Goal: Information Seeking & Learning: Learn about a topic

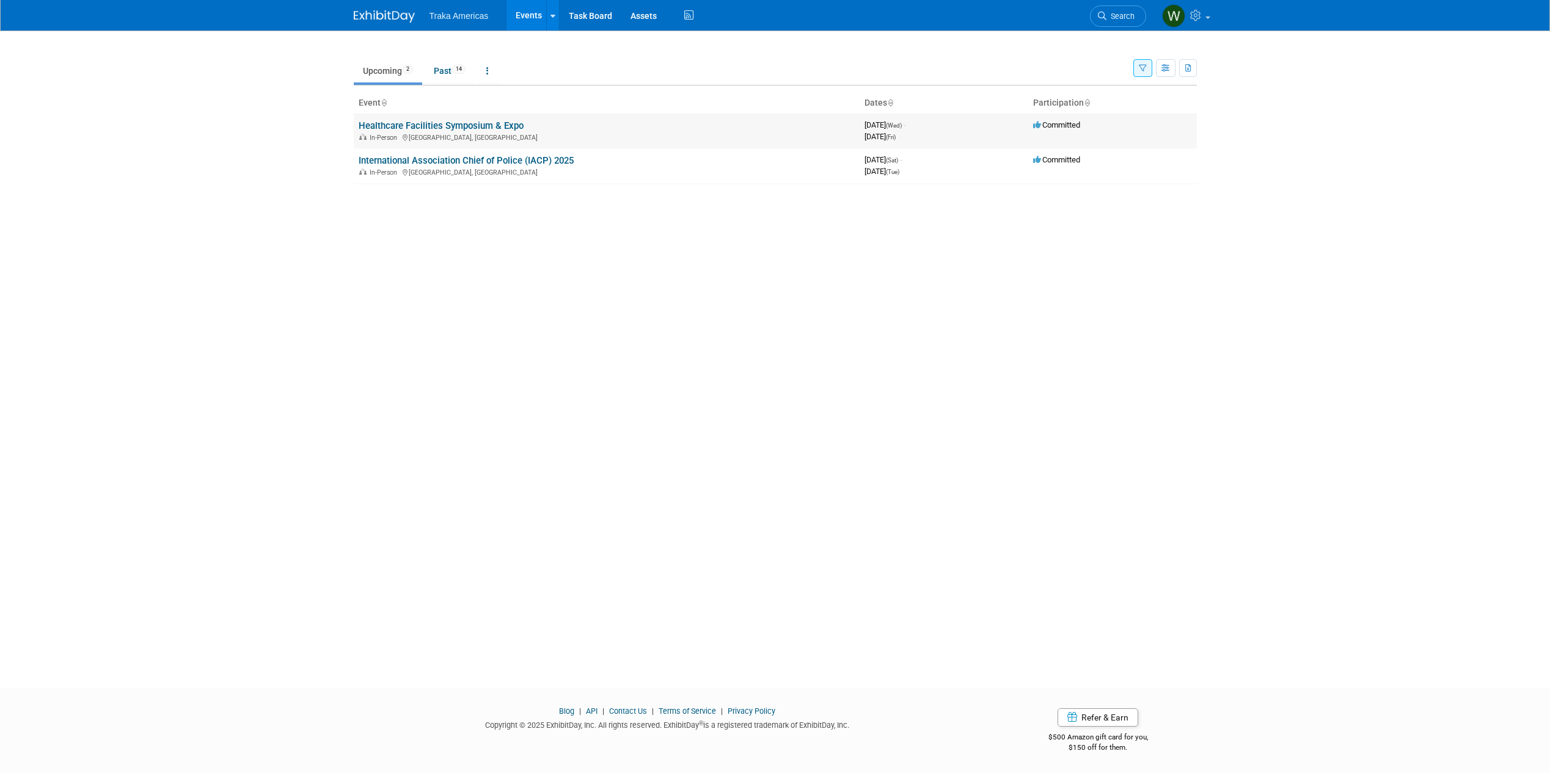
click at [468, 124] on link "Healthcare Facilities Symposium & Expo" at bounding box center [441, 126] width 165 height 11
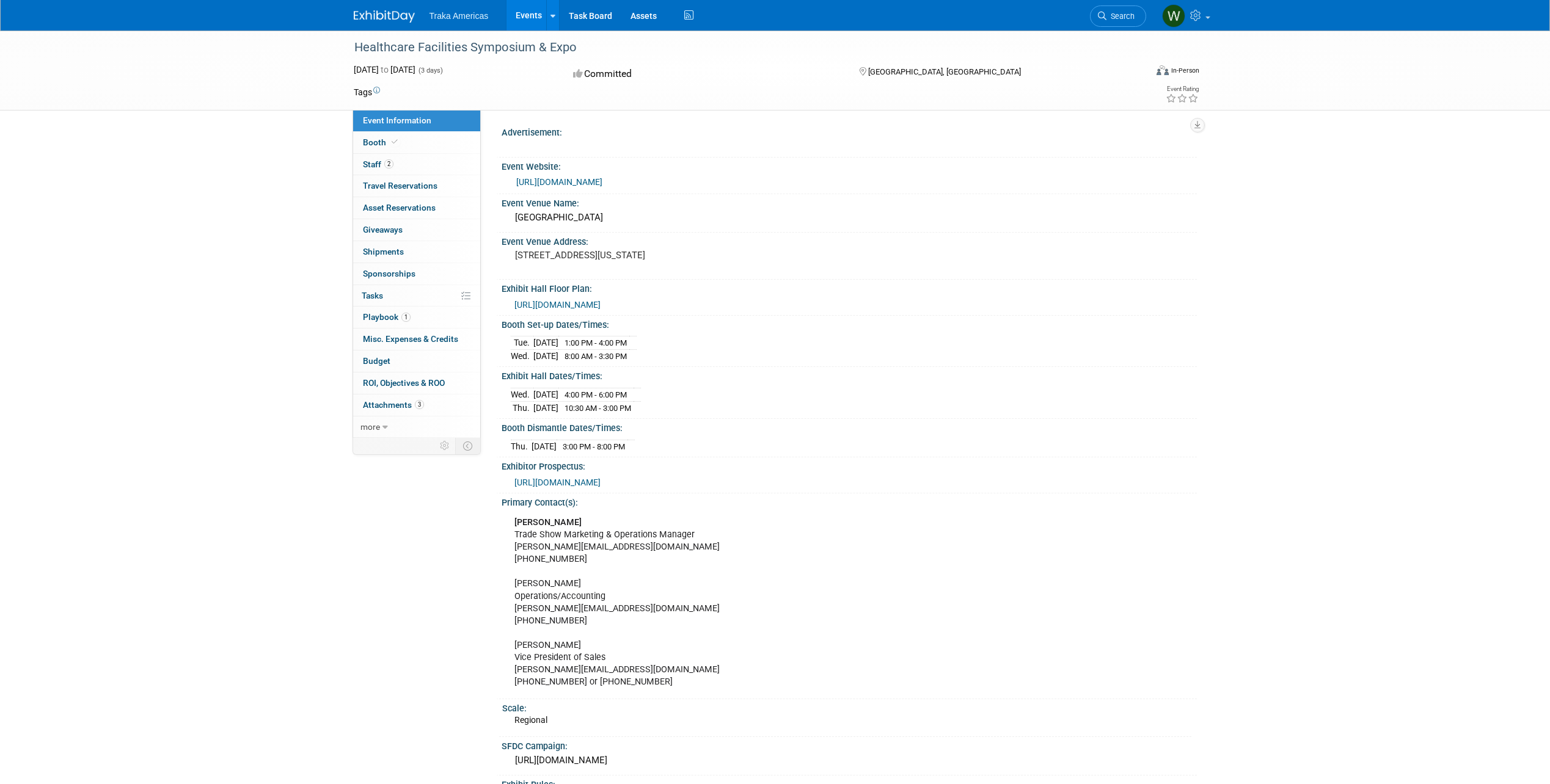
drag, startPoint x: 645, startPoint y: 268, endPoint x: 571, endPoint y: 267, distance: 74.0
click at [572, 260] on pre "[STREET_ADDRESS][US_STATE]" at bounding box center [646, 255] width 262 height 11
drag, startPoint x: 571, startPoint y: 267, endPoint x: 518, endPoint y: 254, distance: 54.6
click at [518, 254] on pre "[STREET_ADDRESS][US_STATE]" at bounding box center [646, 255] width 262 height 11
drag, startPoint x: 518, startPoint y: 254, endPoint x: 595, endPoint y: 179, distance: 107.5
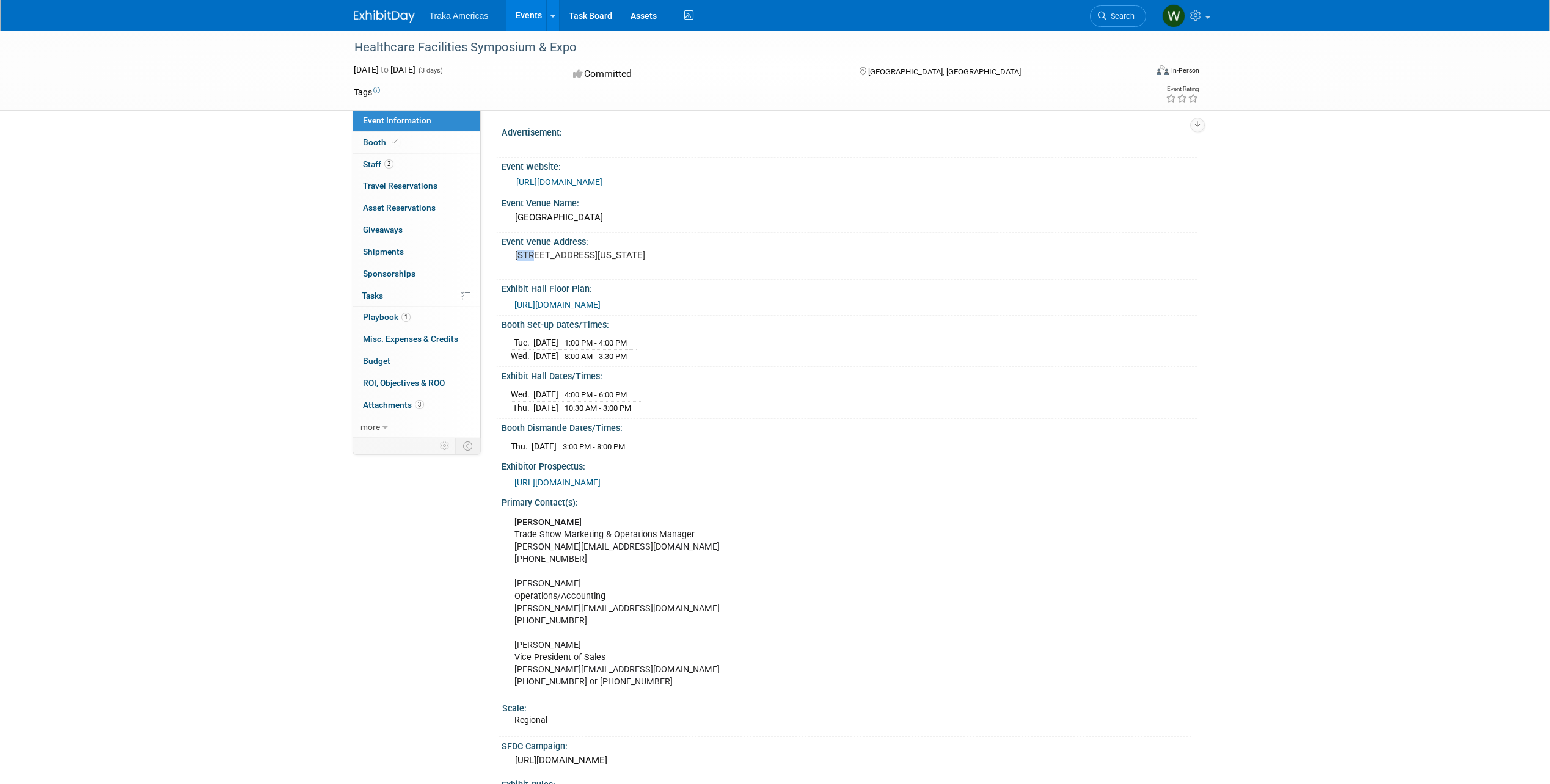
click at [595, 179] on link "[URL][DOMAIN_NAME]" at bounding box center [559, 182] width 87 height 10
click at [215, 305] on div "Healthcare Facilities Symposium & Expo [DATE] to [DATE] (3 days) [DATE] to [DAT…" at bounding box center [775, 450] width 1550 height 839
click at [388, 160] on span "2" at bounding box center [389, 164] width 9 height 9
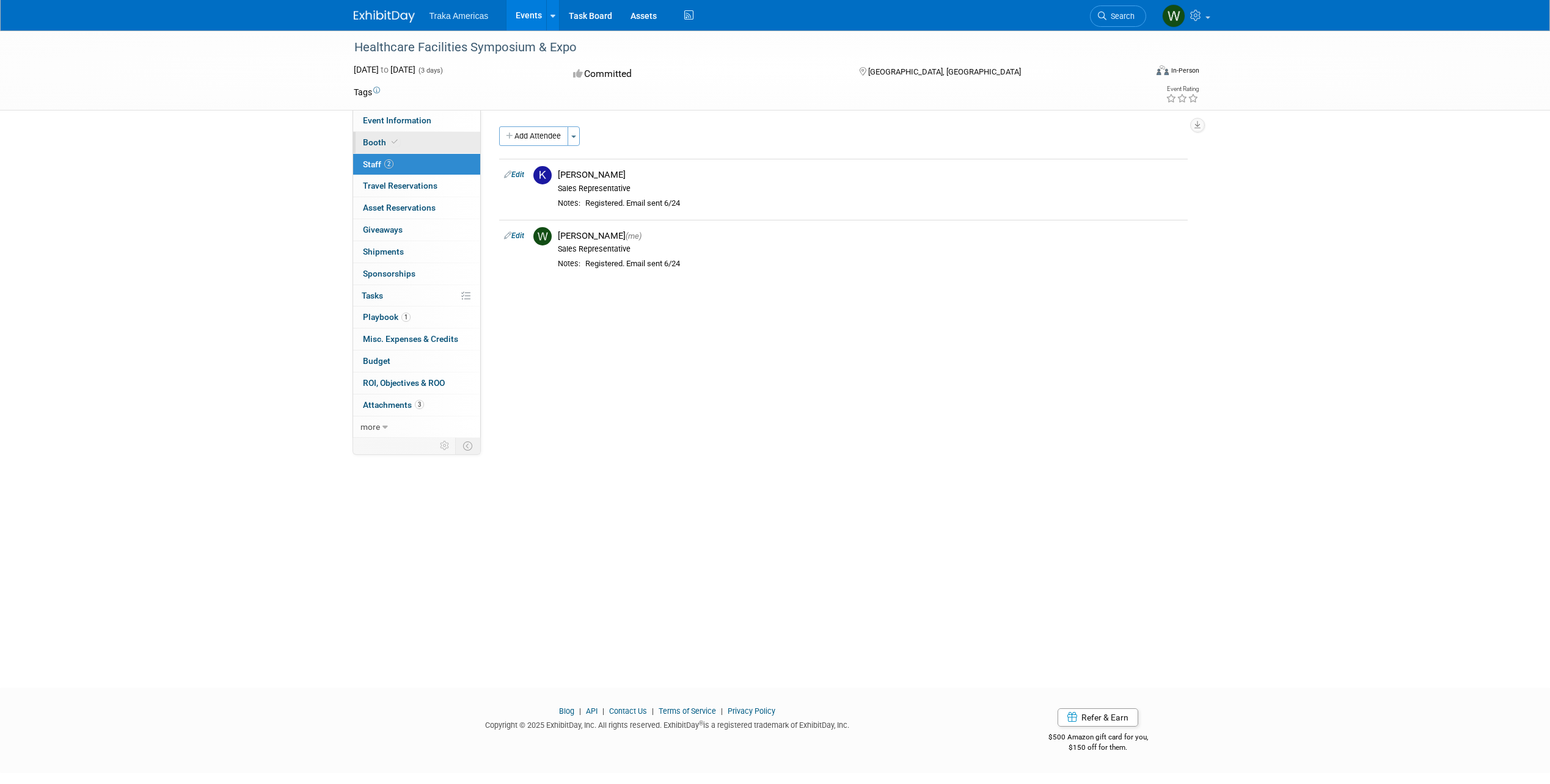
click at [393, 138] on icon at bounding box center [394, 142] width 6 height 7
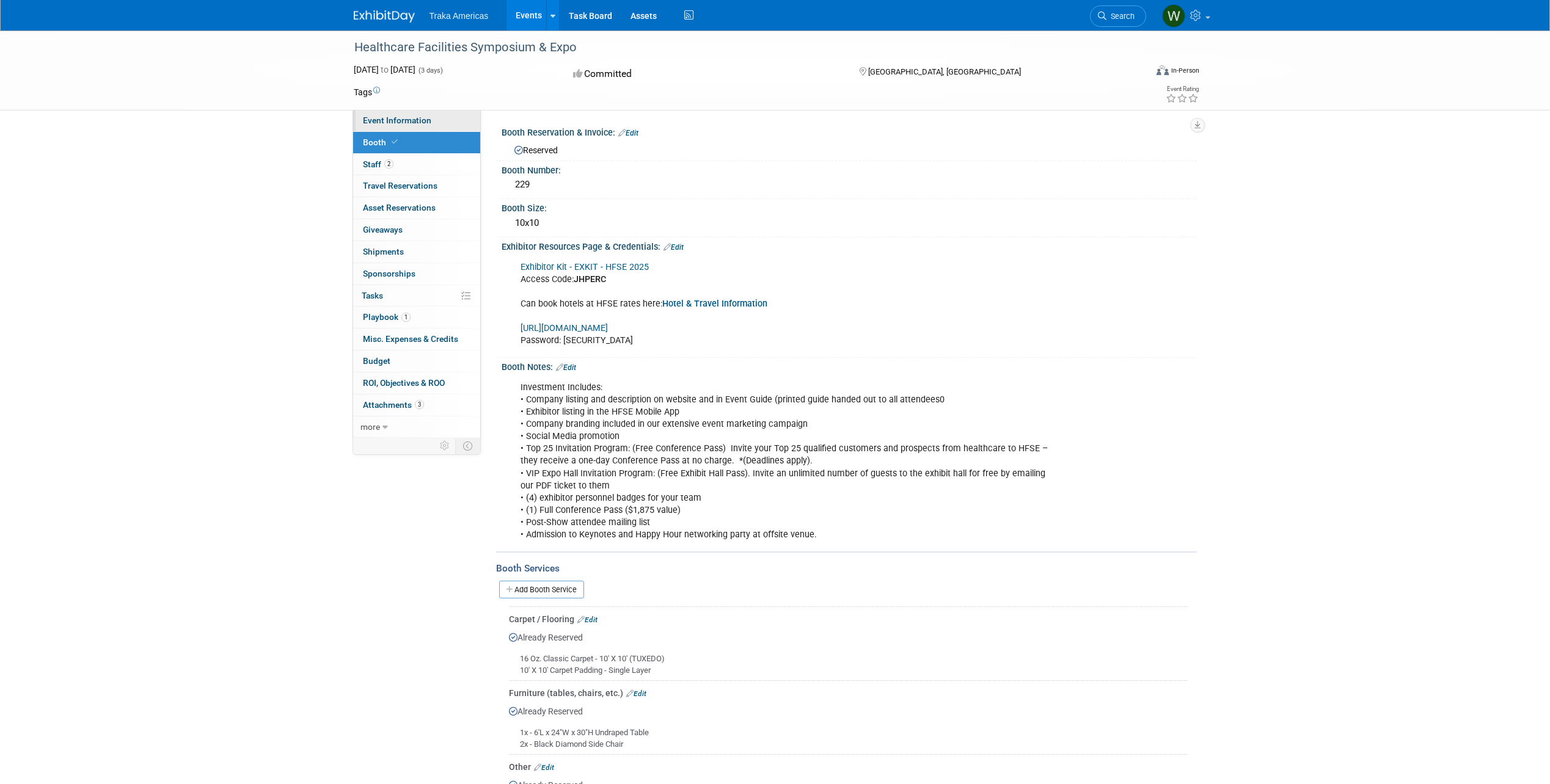
click at [365, 119] on span "Event Information" at bounding box center [397, 120] width 69 height 10
